Goal: Transaction & Acquisition: Purchase product/service

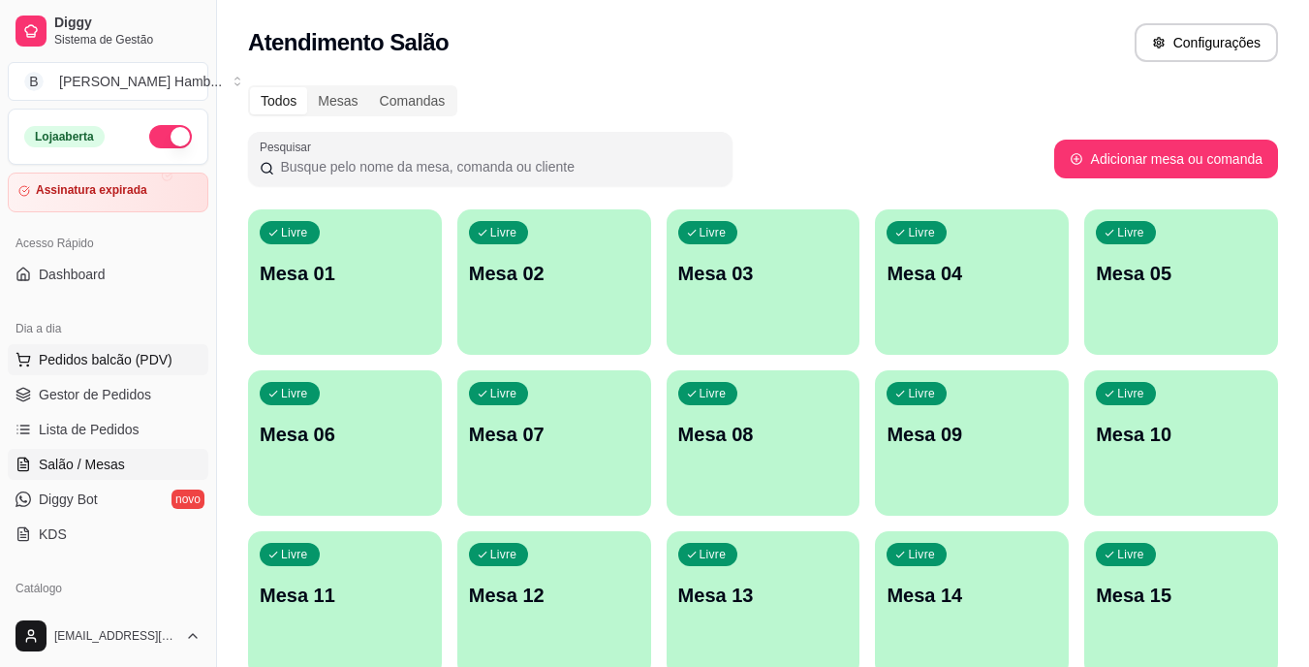
click at [128, 353] on span "Pedidos balcão (PDV)" at bounding box center [106, 359] width 134 height 19
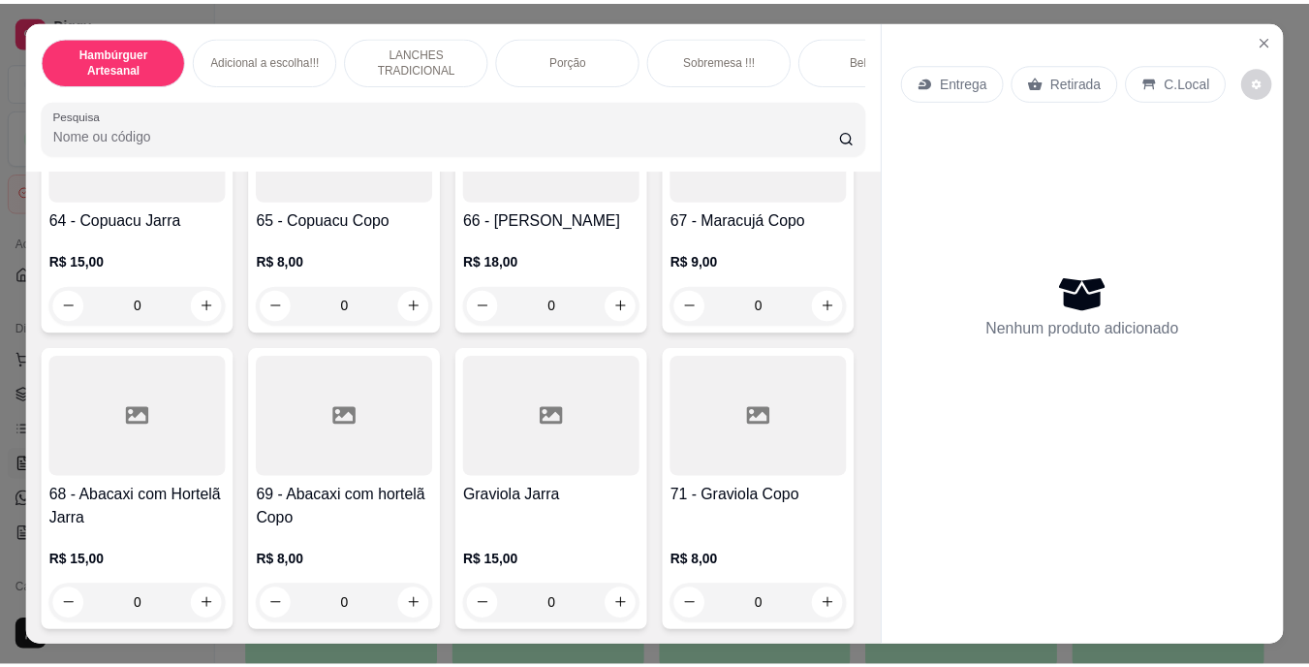
scroll to position [6784, 0]
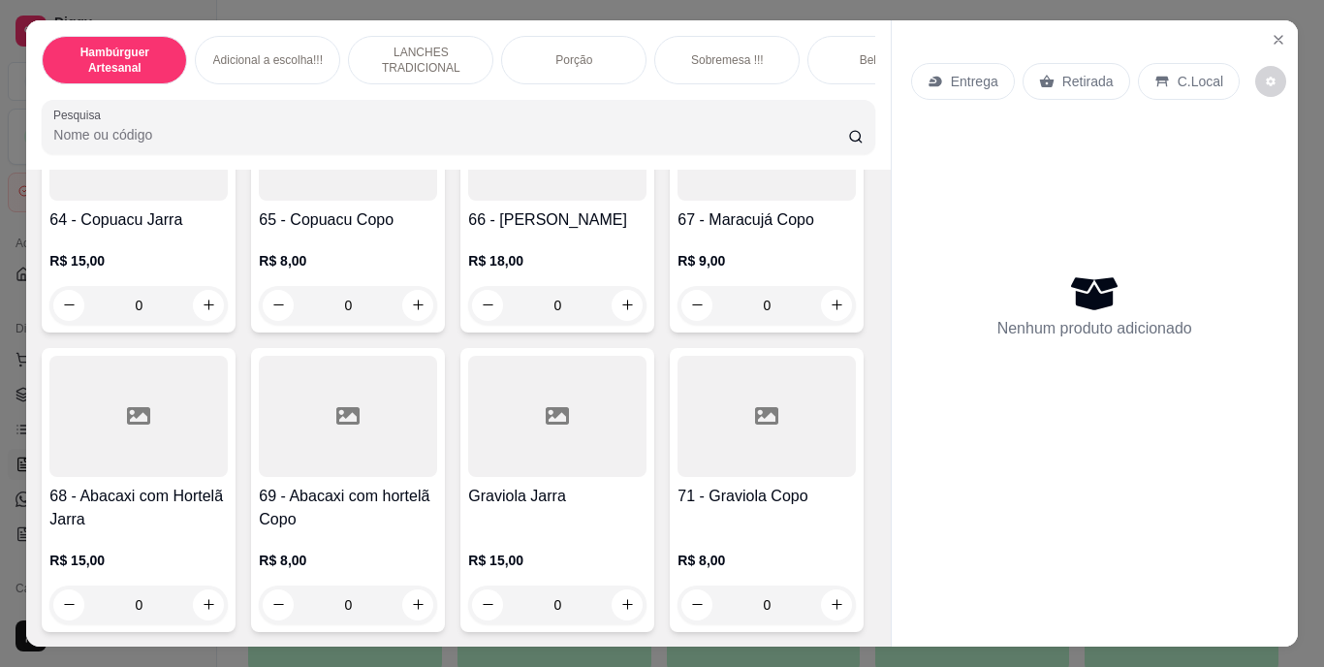
type input "1"
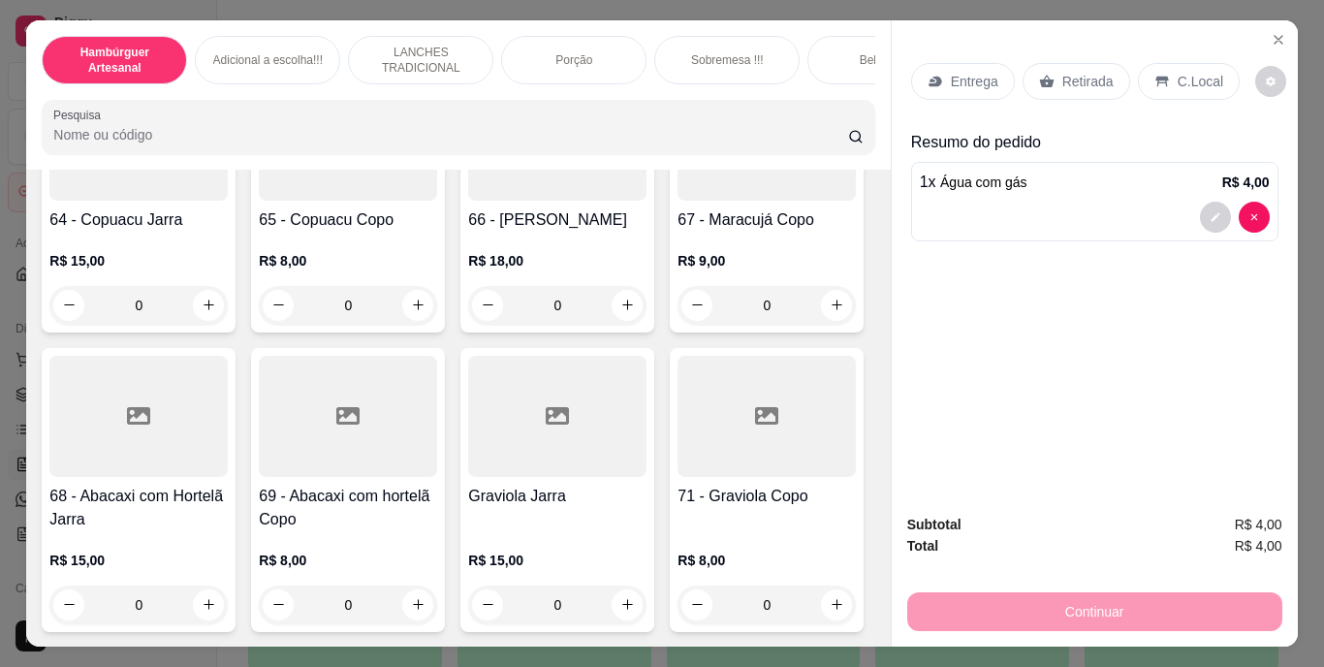
click at [1069, 75] on p "Retirada" at bounding box center [1087, 81] width 51 height 19
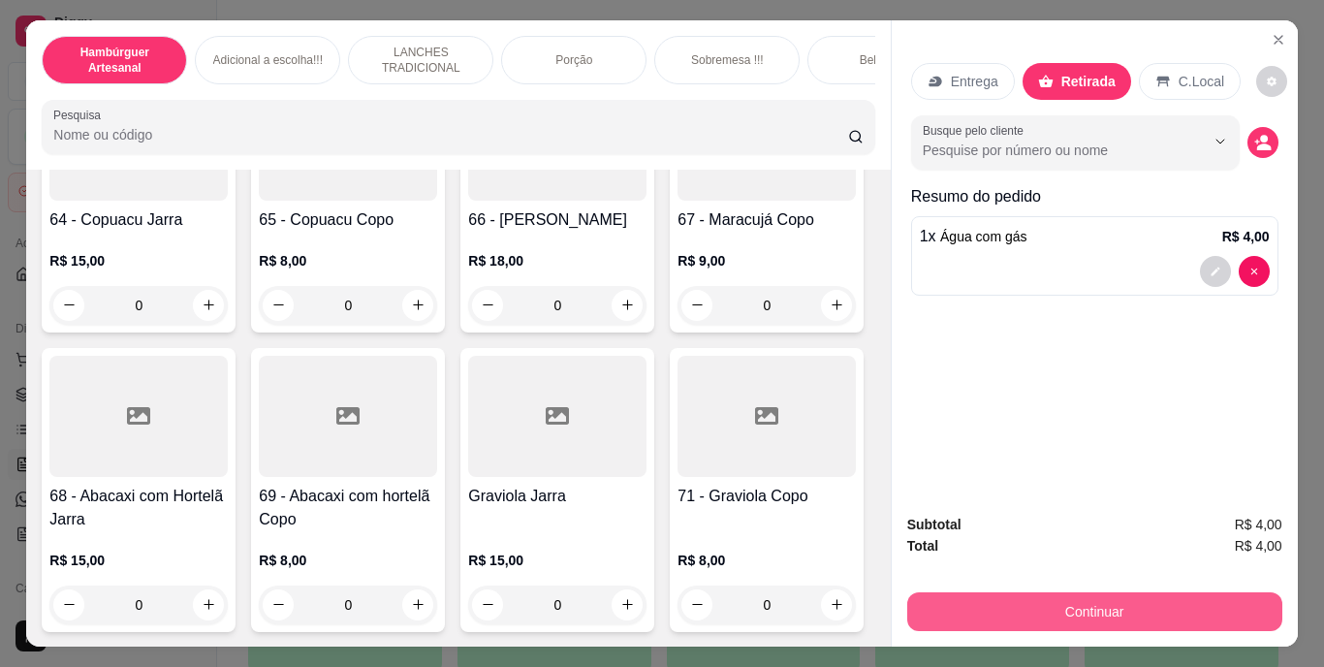
click at [1021, 597] on button "Continuar" at bounding box center [1094, 611] width 375 height 39
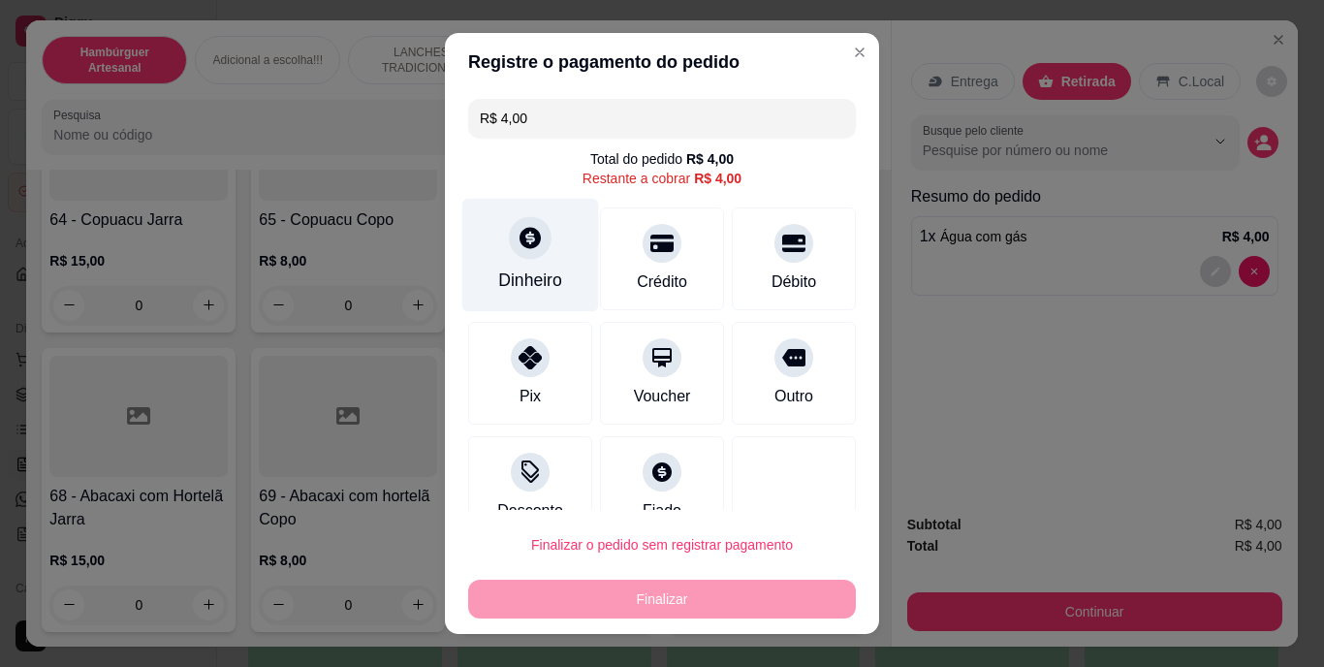
click at [520, 262] on div "Dinheiro" at bounding box center [530, 255] width 137 height 113
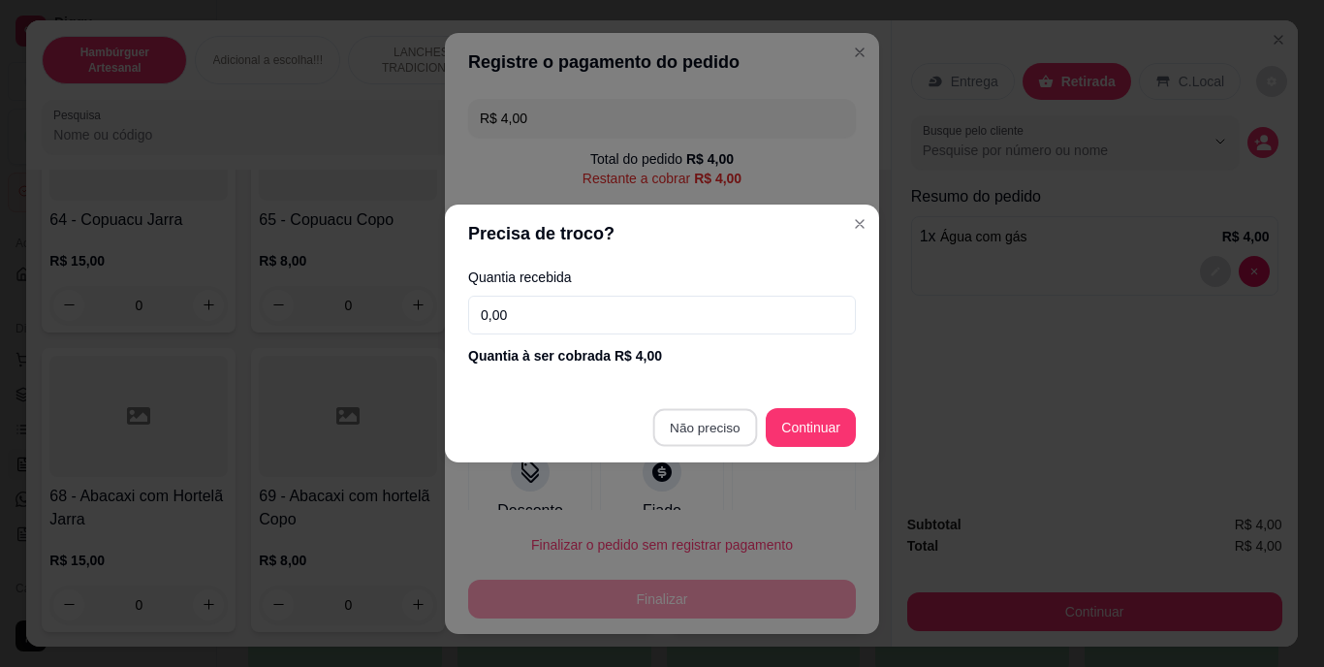
type input "R$ 0,00"
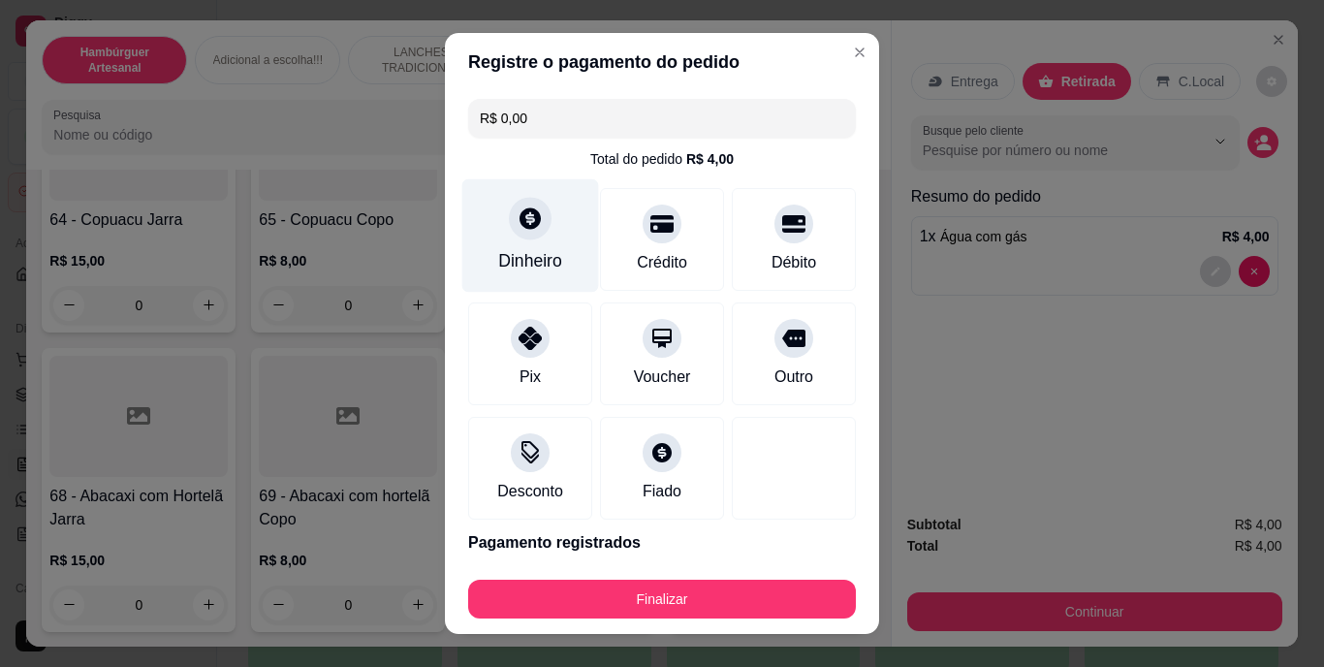
click at [521, 254] on div "Dinheiro" at bounding box center [530, 261] width 64 height 25
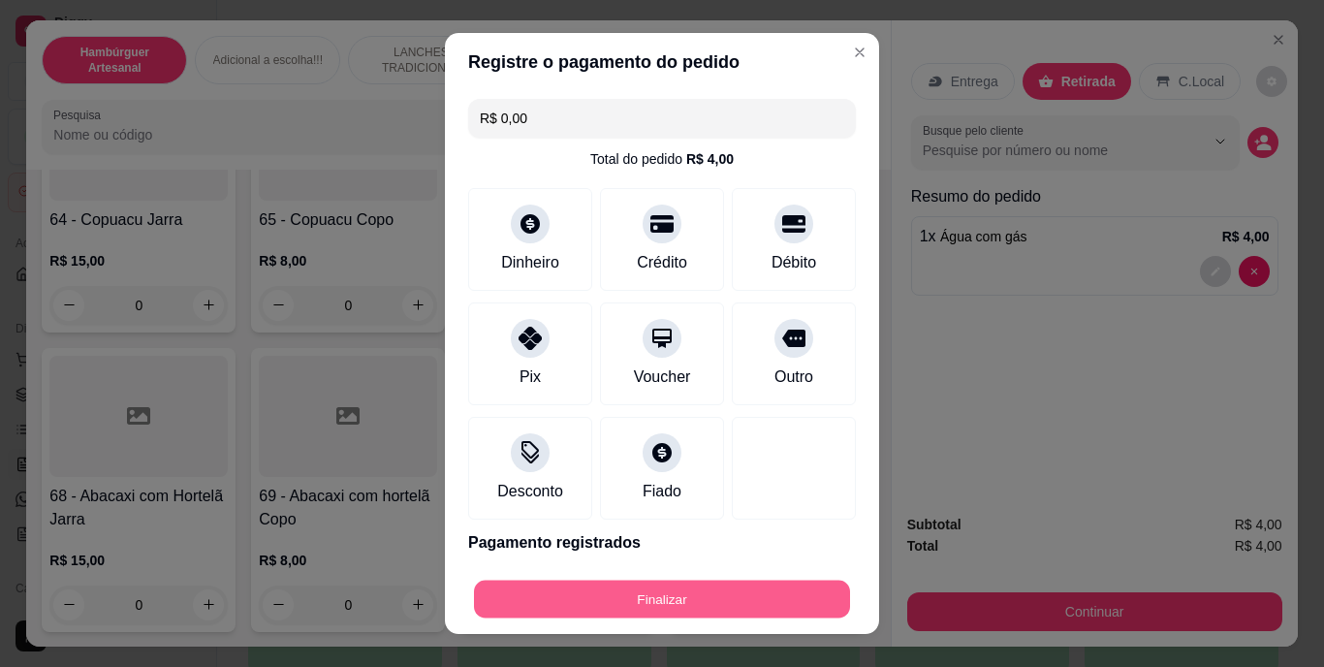
click at [683, 594] on button "Finalizar" at bounding box center [662, 599] width 376 height 38
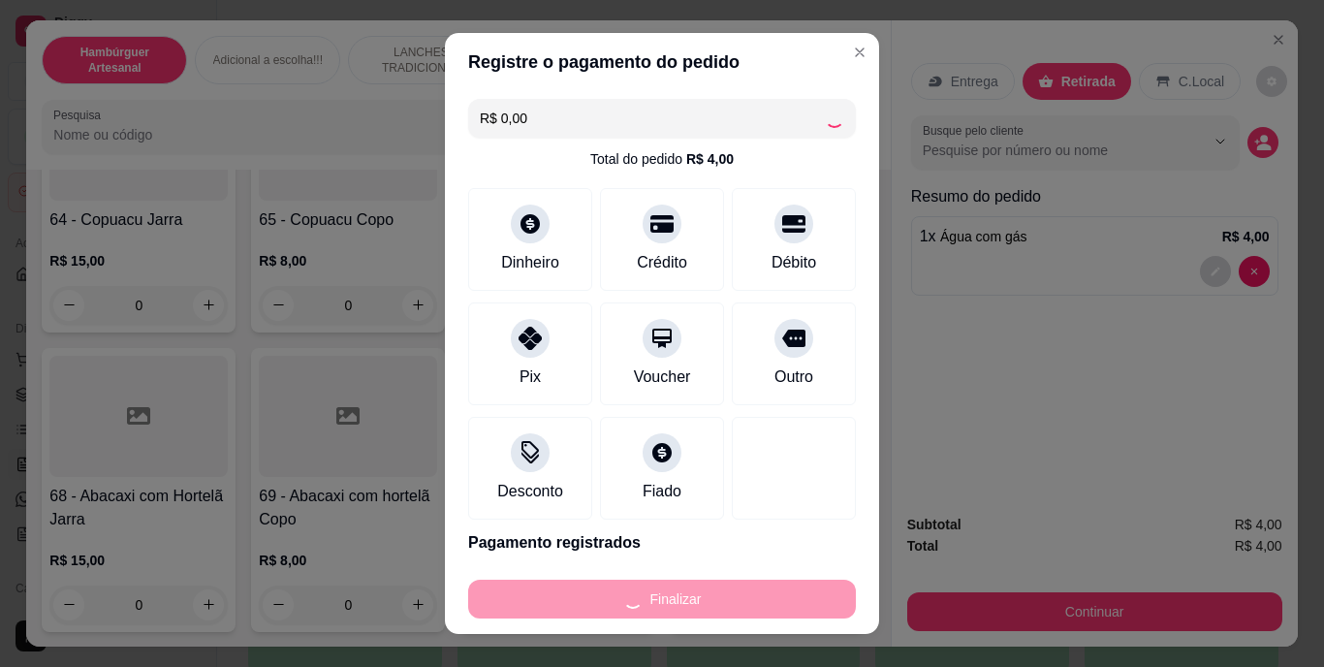
type input "0"
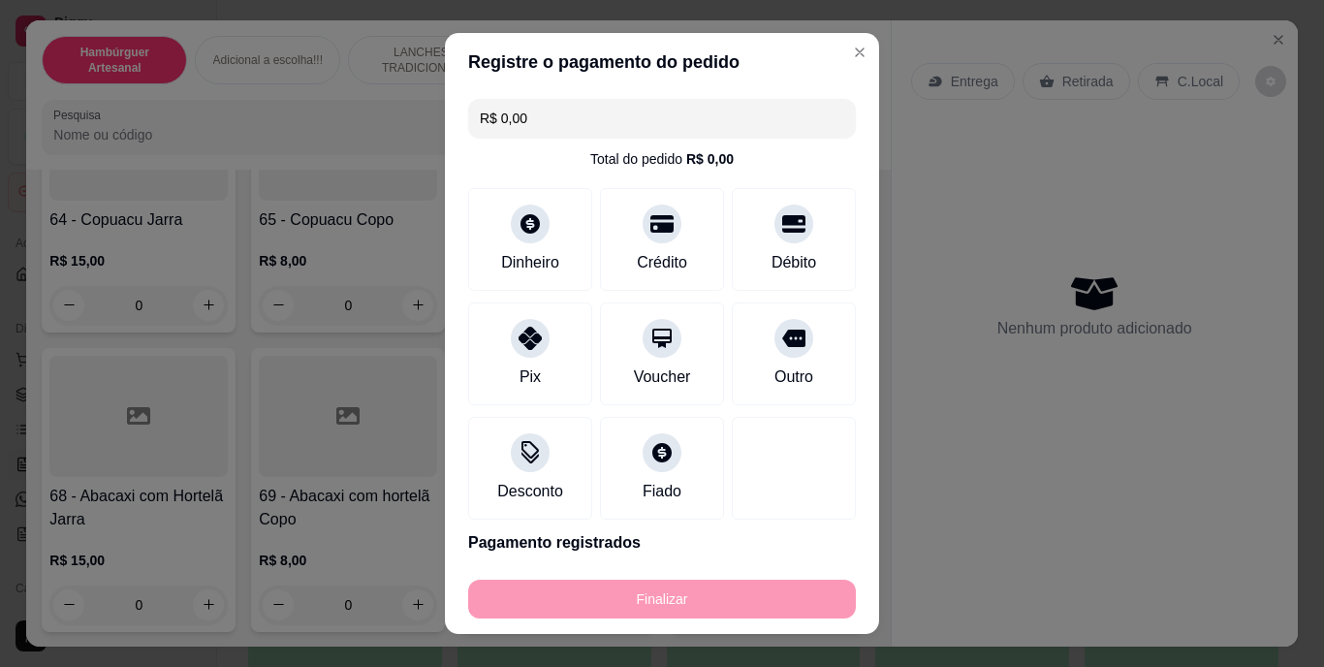
type input "-R$ 4,00"
